Goal: Task Accomplishment & Management: Check status

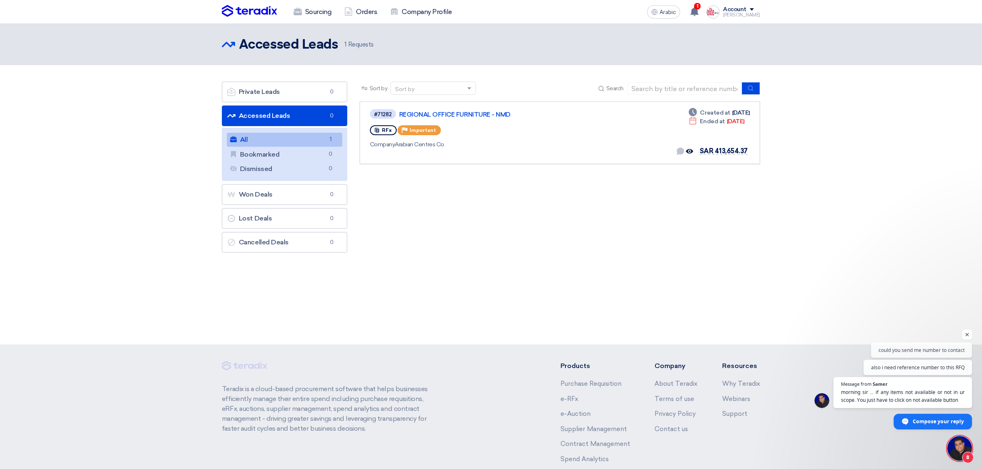
scroll to position [132, 0]
drag, startPoint x: 0, startPoint y: 0, endPoint x: 303, endPoint y: 139, distance: 333.7
click at [303, 139] on link "All All 1" at bounding box center [285, 140] width 116 height 14
click at [302, 139] on link "All All 1" at bounding box center [285, 140] width 116 height 14
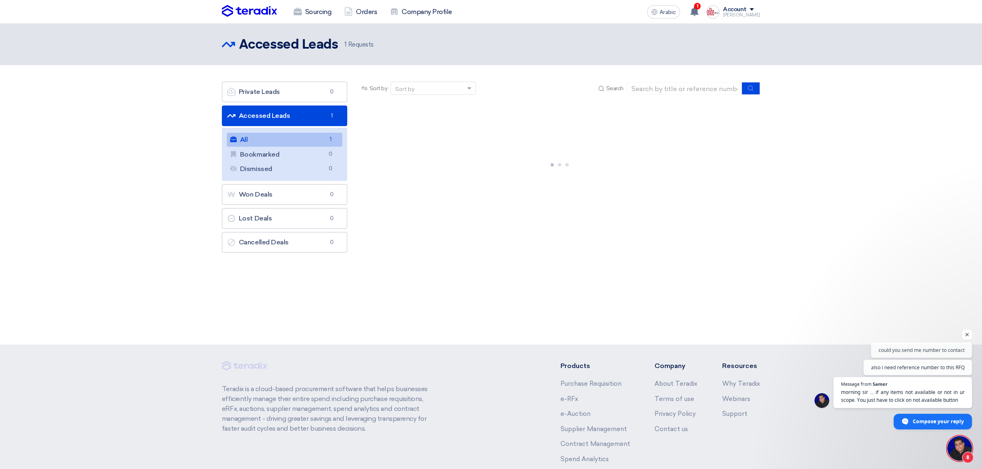
click at [302, 139] on link "All All 1" at bounding box center [285, 140] width 116 height 14
click at [699, 9] on use at bounding box center [695, 11] width 8 height 9
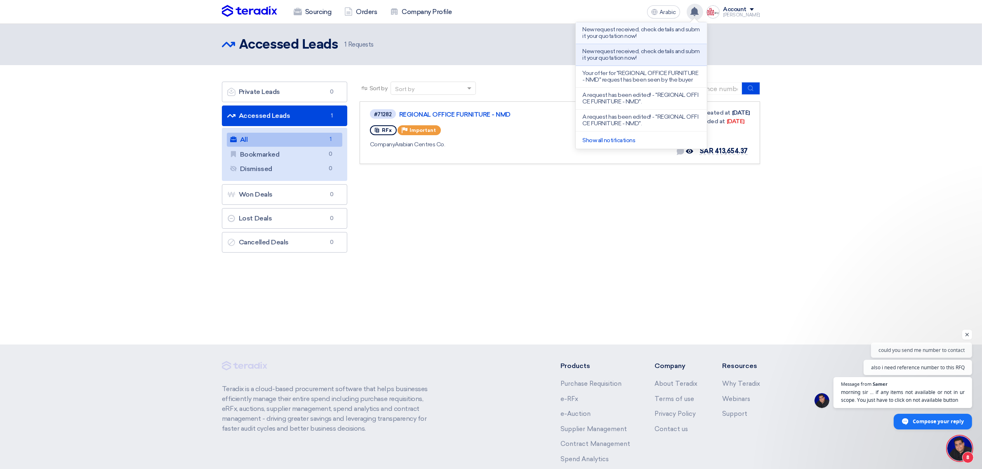
click at [632, 35] on font "New request received, check details and submit your quotation now!" at bounding box center [641, 33] width 118 height 14
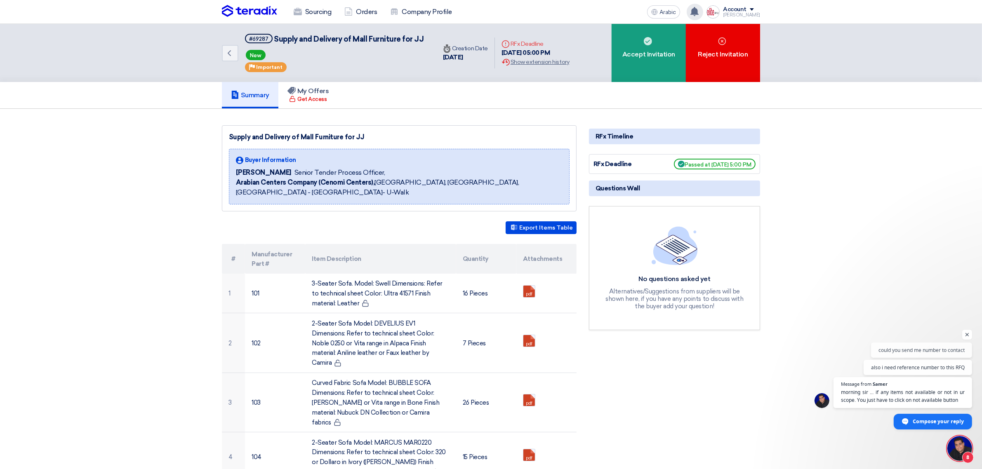
click at [698, 9] on icon at bounding box center [694, 11] width 9 height 9
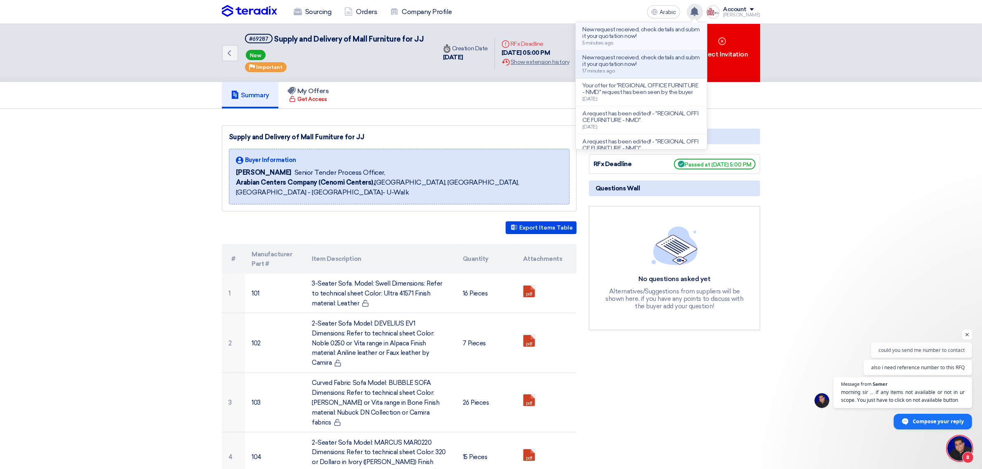
click at [646, 36] on font "New request received, check details and submit your quotation now!" at bounding box center [641, 33] width 118 height 14
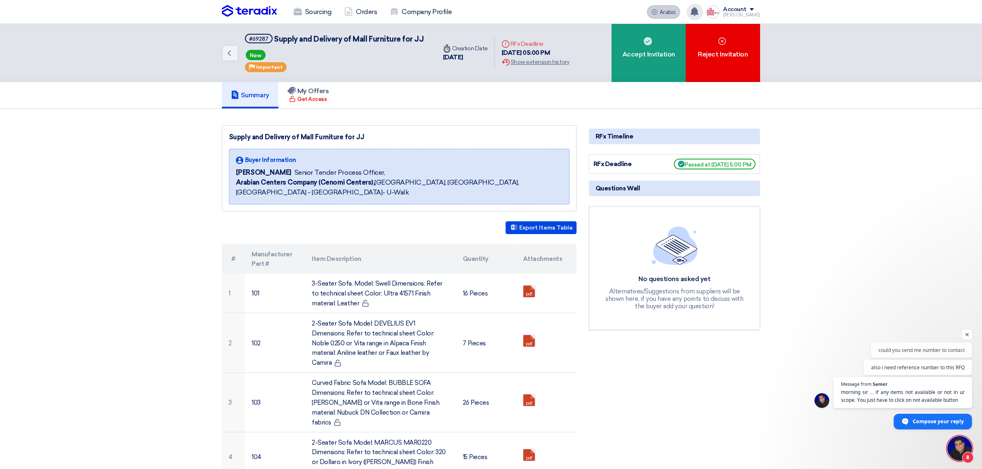
click at [677, 5] on button "Arabic A" at bounding box center [663, 11] width 33 height 13
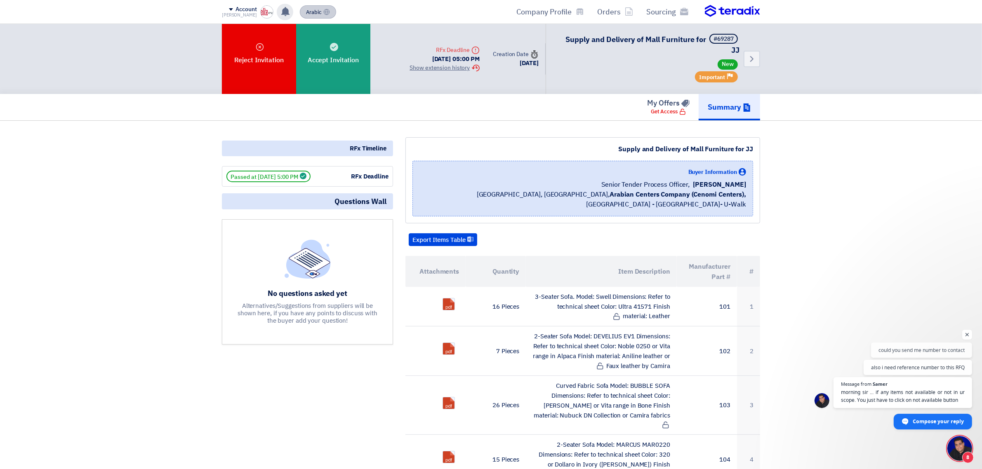
click at [310, 11] on font "Arabic" at bounding box center [314, 12] width 16 height 8
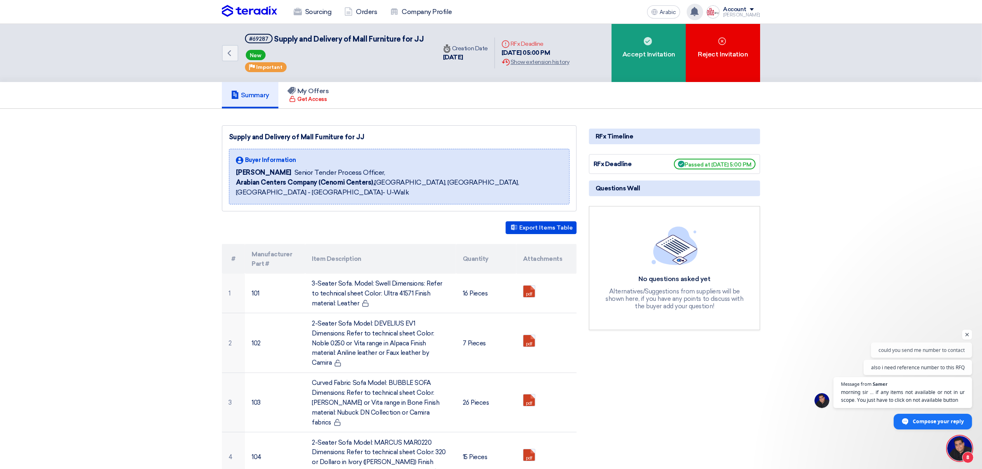
click at [699, 10] on use at bounding box center [695, 11] width 8 height 9
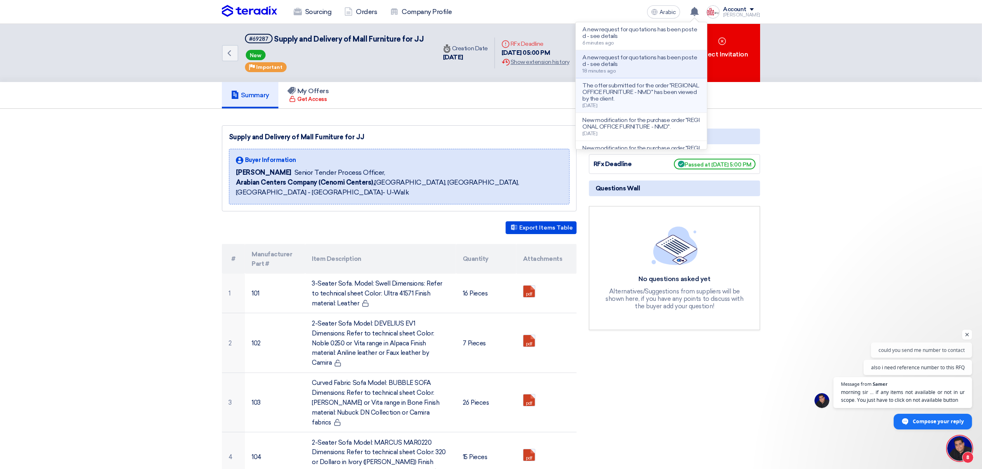
click at [640, 90] on font "The offer submitted for the order "REGIONAL OFFICE FURNITURE - NMD" has been vi…" at bounding box center [640, 92] width 117 height 20
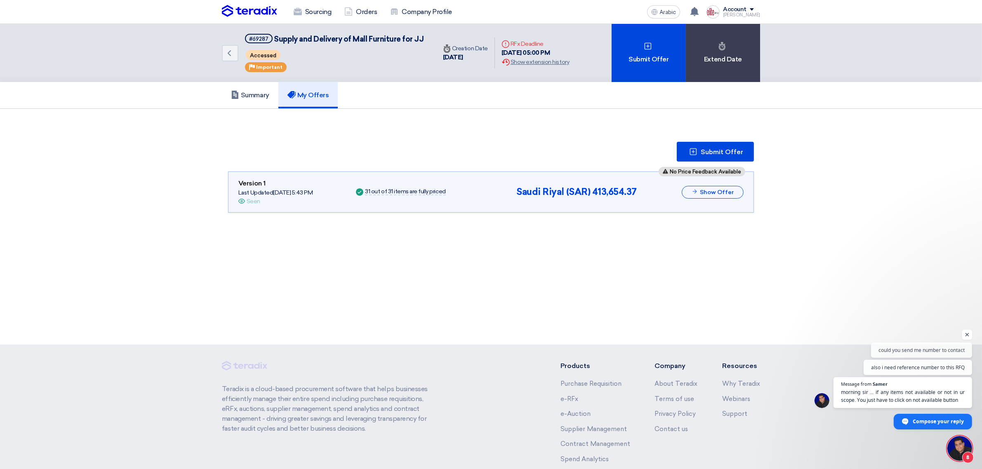
click at [966, 337] on span "Open chat" at bounding box center [967, 335] width 10 height 10
